Goal: Task Accomplishment & Management: Use online tool/utility

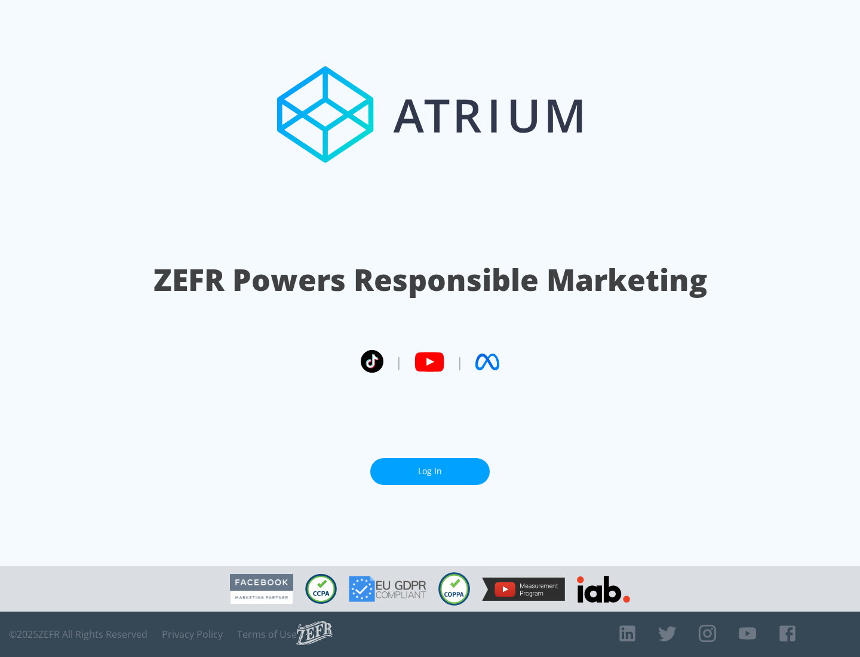
click at [430, 471] on link "Log In" at bounding box center [429, 471] width 119 height 27
